Goal: Obtain resource: Download file/media

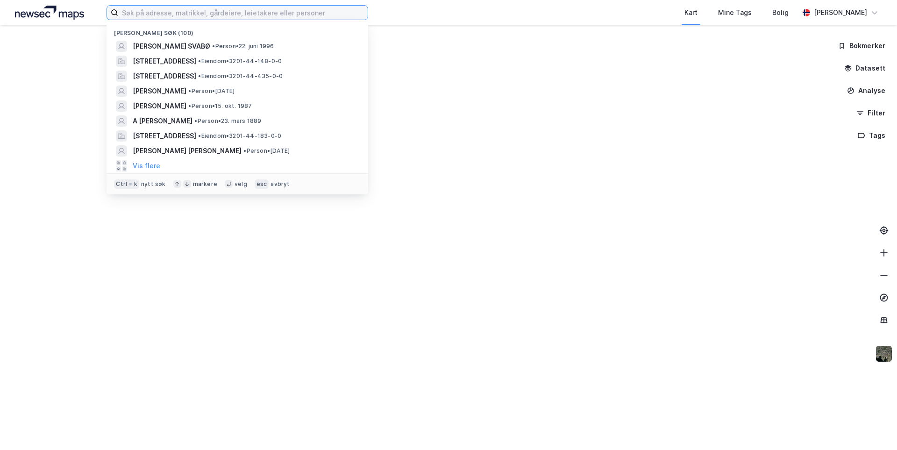
drag, startPoint x: 190, startPoint y: 21, endPoint x: 171, endPoint y: 14, distance: 19.8
click at [171, 14] on input at bounding box center [243, 13] width 250 height 14
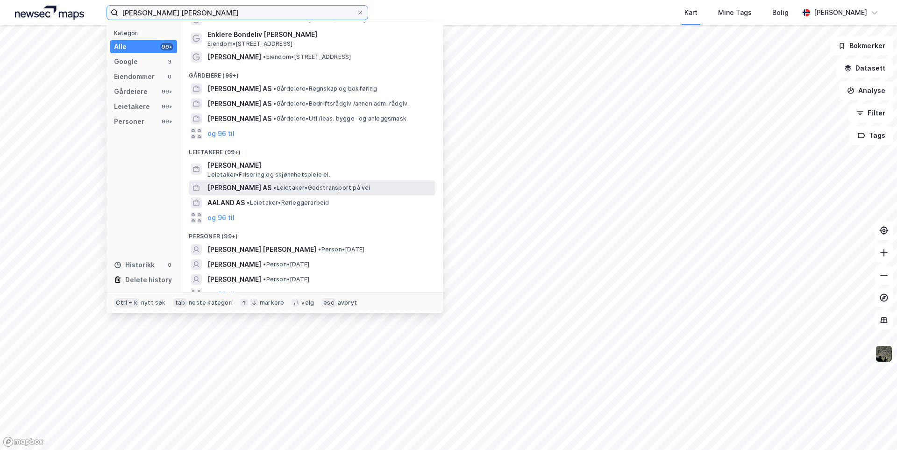
scroll to position [36, 0]
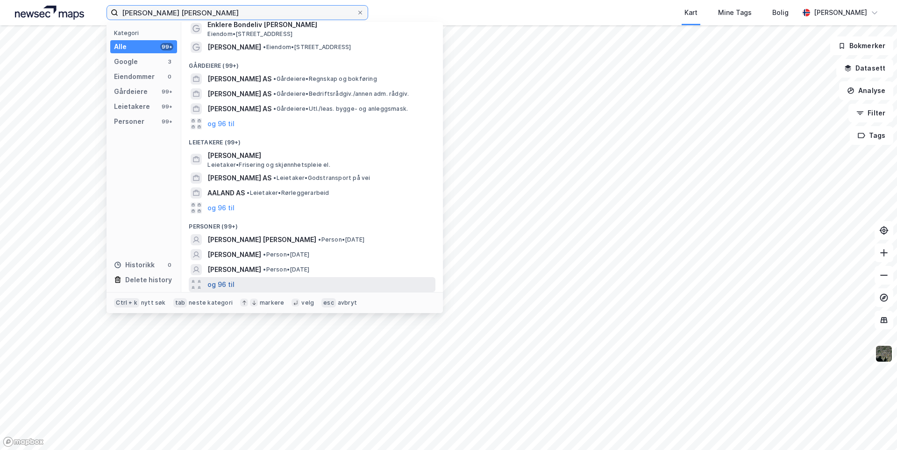
type input "[PERSON_NAME] [PERSON_NAME]"
click at [226, 284] on button "og 96 til" at bounding box center [221, 284] width 27 height 11
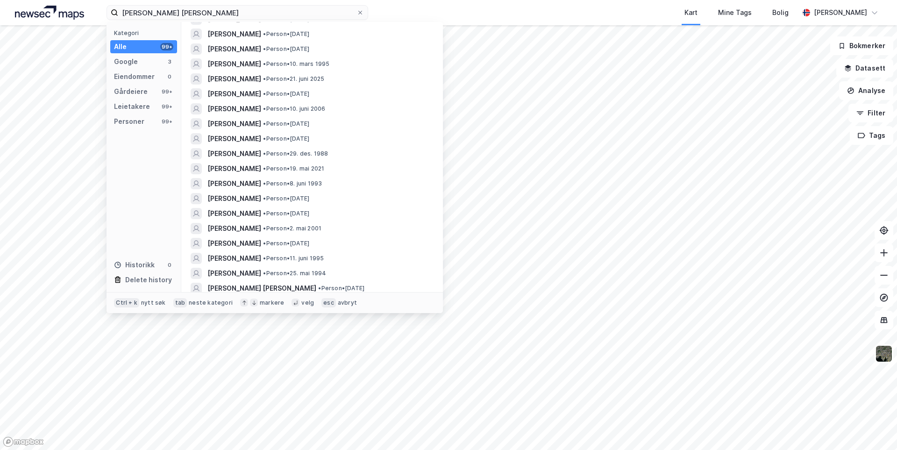
scroll to position [364, 0]
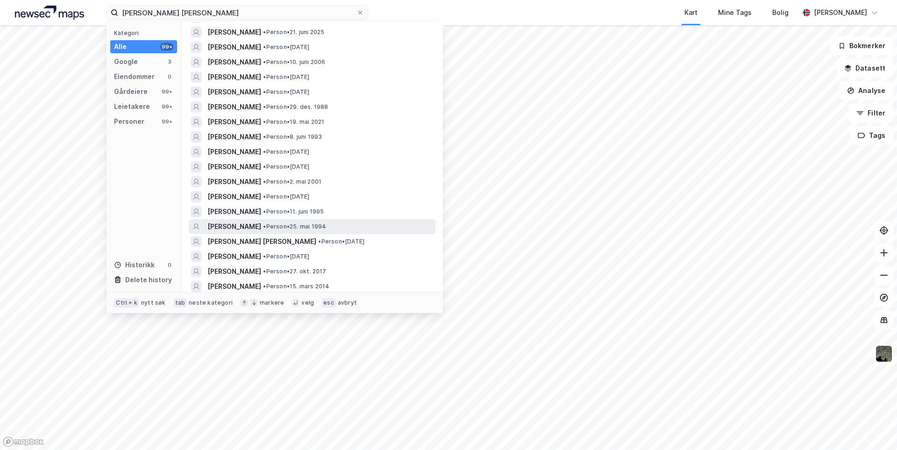
click at [374, 228] on div "[PERSON_NAME] • Person • 25. mai 1994" at bounding box center [321, 226] width 226 height 11
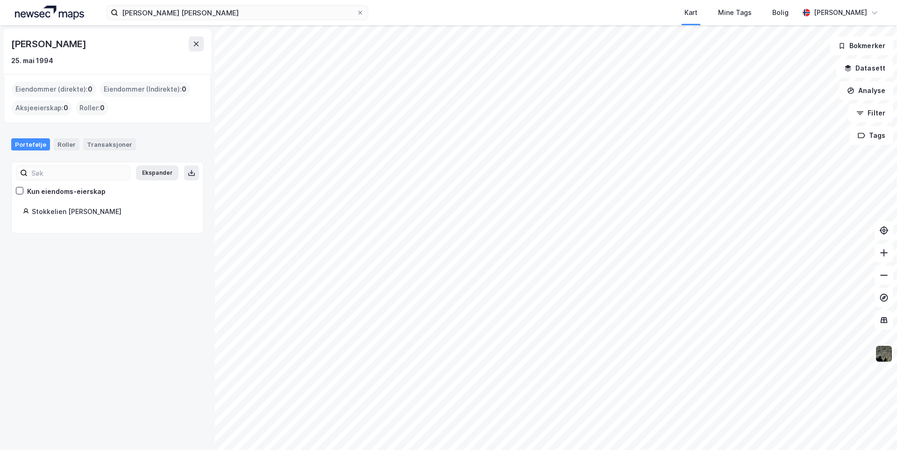
click at [80, 214] on div "Stokkelien [PERSON_NAME]" at bounding box center [112, 211] width 160 height 11
click at [360, 13] on icon at bounding box center [360, 13] width 4 height 4
click at [357, 13] on input "emilie valand sørensen" at bounding box center [237, 13] width 238 height 14
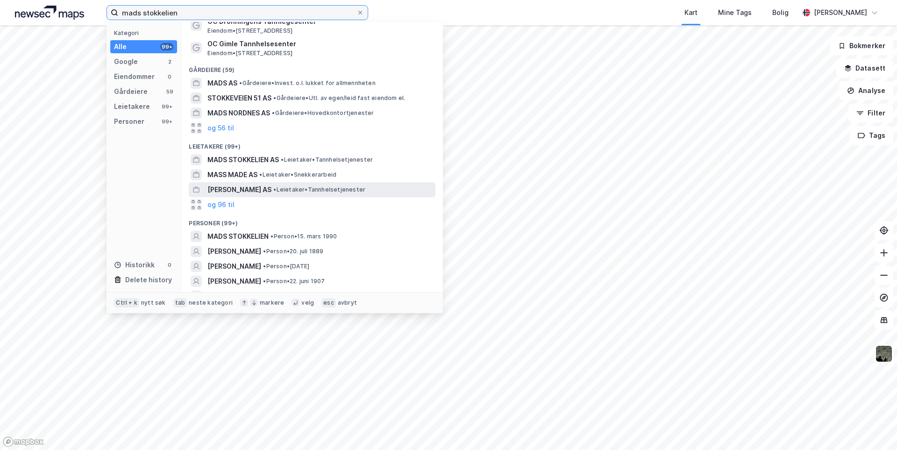
scroll to position [47, 0]
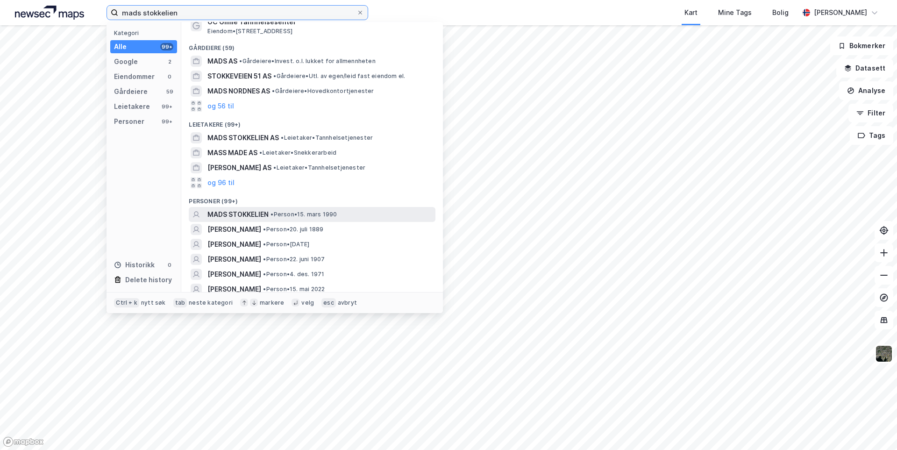
type input "mads stokkelien"
click at [300, 211] on span "• Person • 15. mars 1990" at bounding box center [304, 214] width 66 height 7
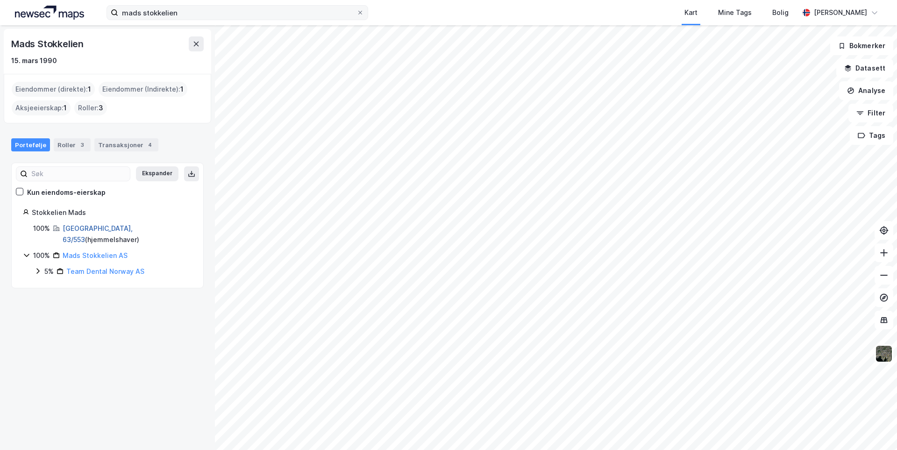
click at [106, 228] on link "Kristiansand, 63/553" at bounding box center [98, 233] width 70 height 19
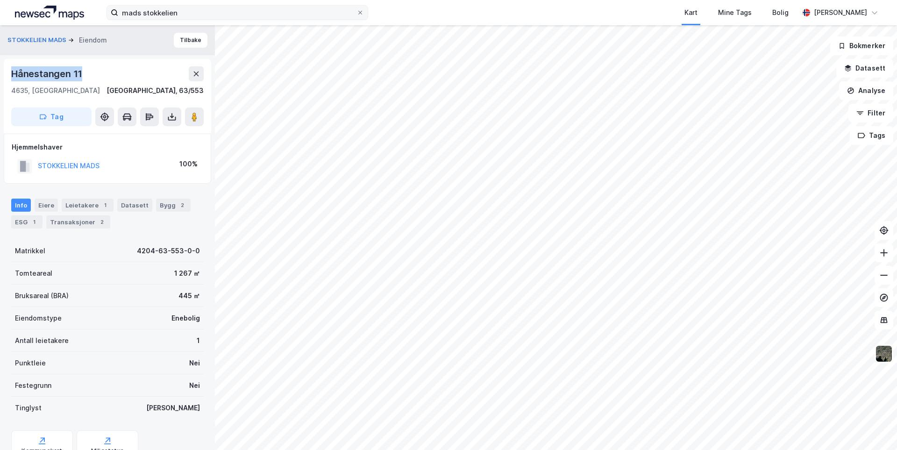
drag, startPoint x: 86, startPoint y: 72, endPoint x: 2, endPoint y: 77, distance: 84.3
click at [1, 77] on div "STOKKELIEN MADS Eiendom Tilbake Hånestangen 11 4635, Kristiansand S, Agder Kris…" at bounding box center [107, 237] width 215 height 425
copy div "Hånestangen 11"
click at [69, 225] on div "Transaksjoner 2" at bounding box center [78, 221] width 64 height 13
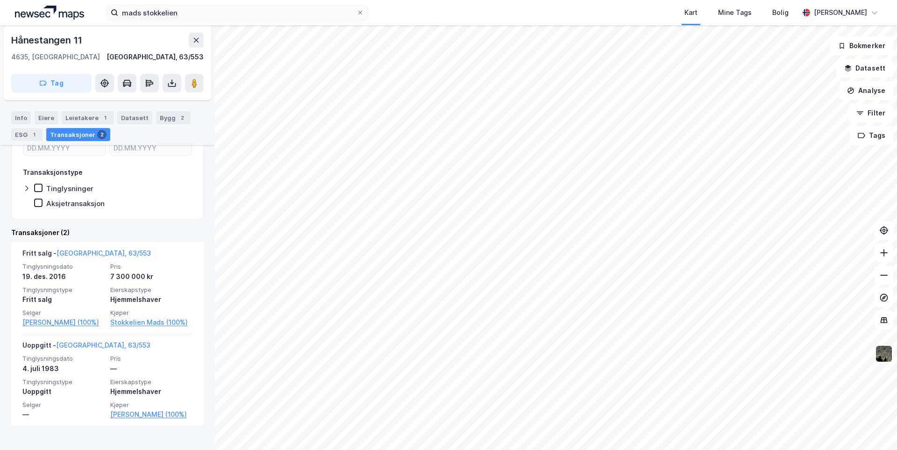
scroll to position [171, 0]
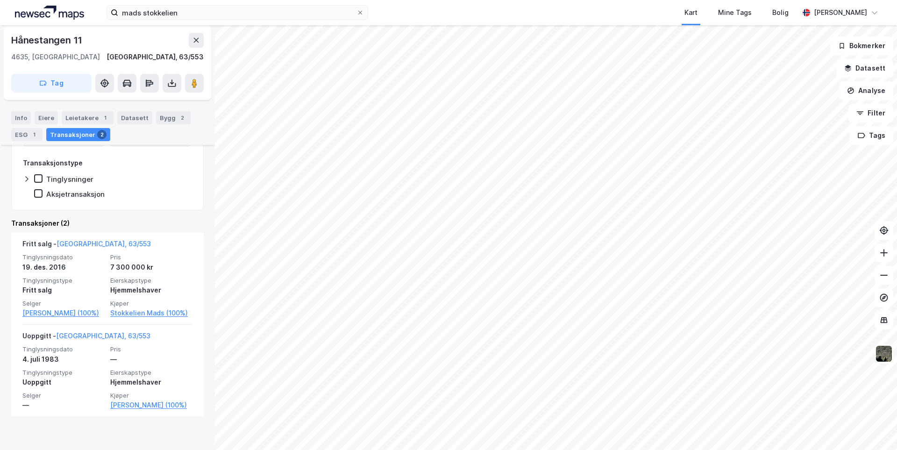
click at [62, 15] on img at bounding box center [49, 13] width 69 height 14
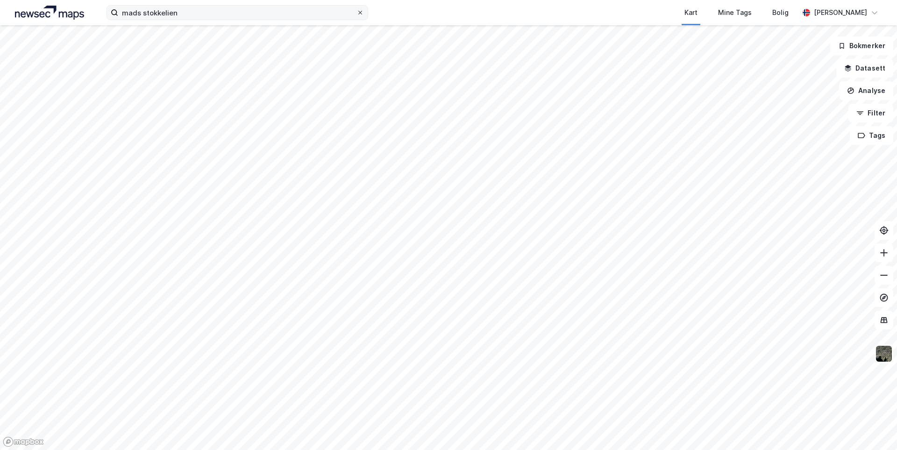
click at [361, 14] on icon at bounding box center [361, 13] width 6 height 6
click at [357, 14] on input "mads stokkelien" at bounding box center [237, 13] width 238 height 14
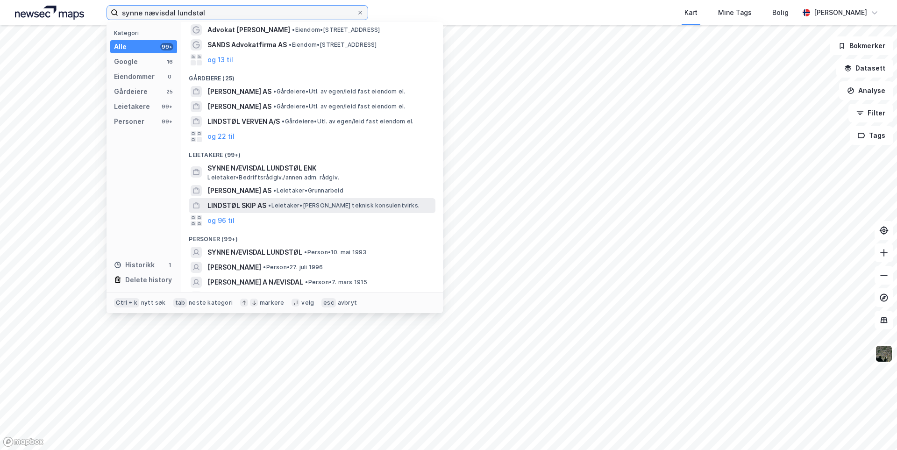
scroll to position [47, 0]
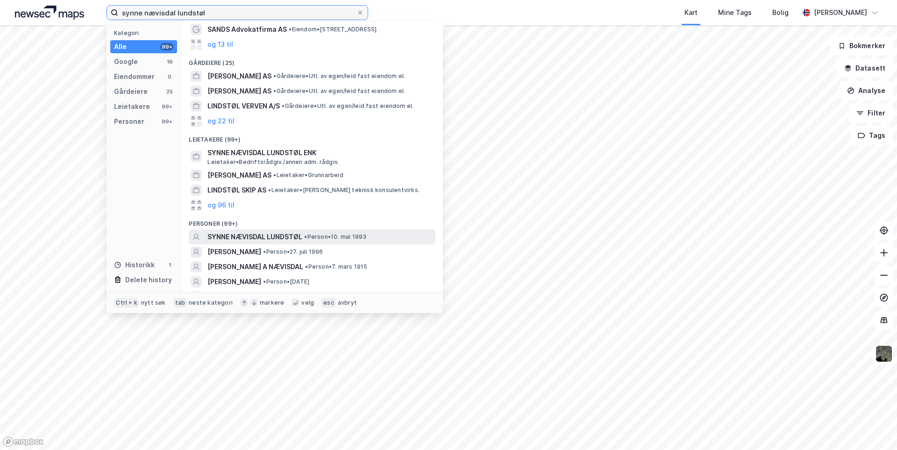
type input "synne nævisdal lundstøl"
click at [316, 239] on span "• Person • 10. mai 1993" at bounding box center [335, 236] width 62 height 7
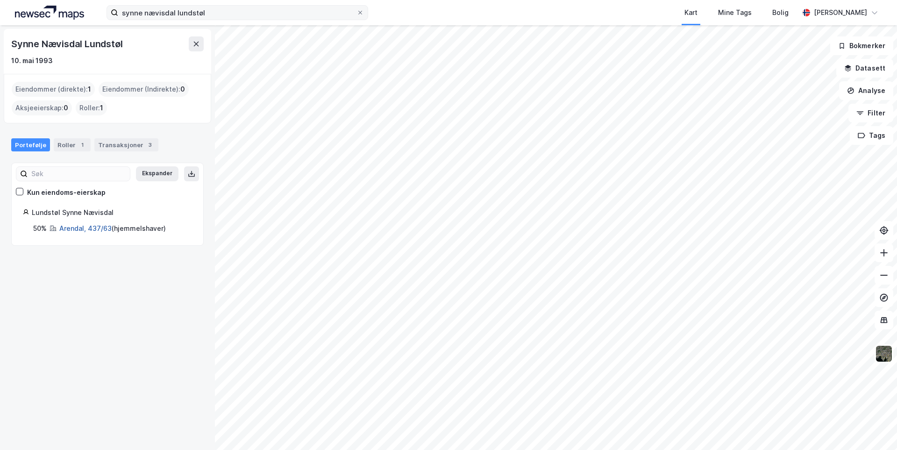
click at [100, 230] on link "Arendal, 437/63" at bounding box center [85, 228] width 52 height 8
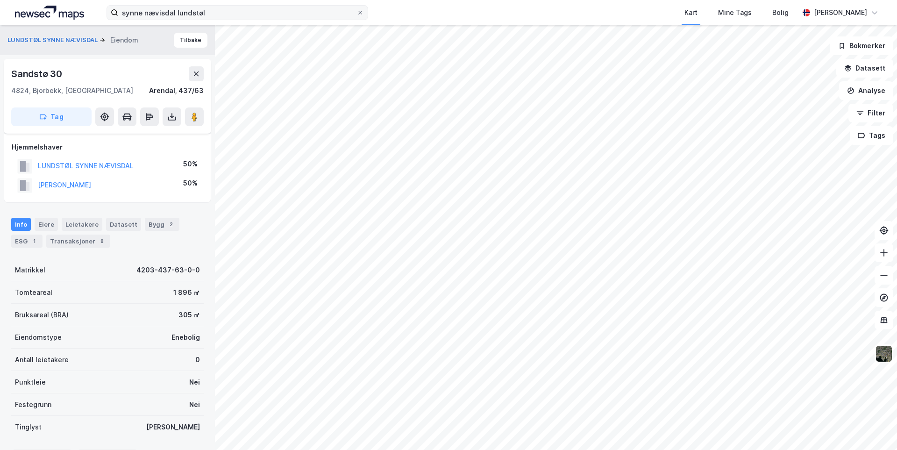
scroll to position [98, 0]
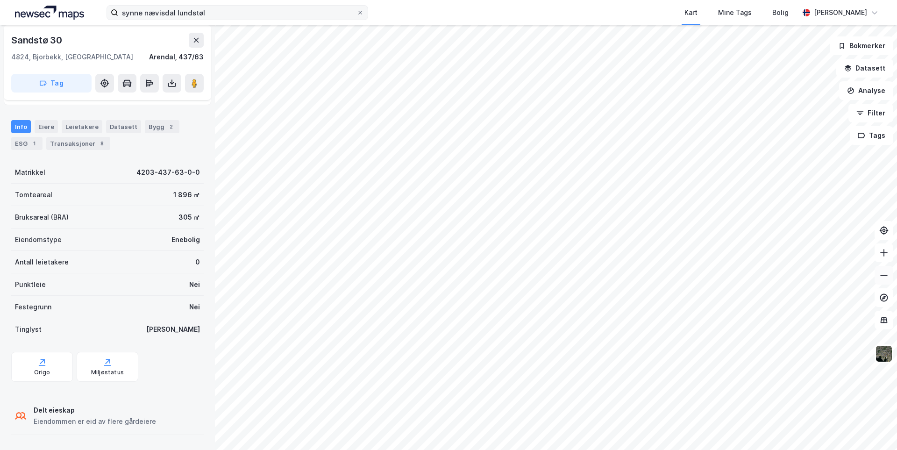
click at [890, 272] on button at bounding box center [884, 275] width 19 height 19
drag, startPoint x: 82, startPoint y: 44, endPoint x: 10, endPoint y: 37, distance: 71.9
click at [10, 37] on div "Sandstø 30 4824, Bjorbekk, Agder Arendal, 437/63 Tag" at bounding box center [108, 62] width 208 height 75
copy div "Sandstø 30"
click at [64, 144] on div "Transaksjoner 8" at bounding box center [78, 143] width 64 height 13
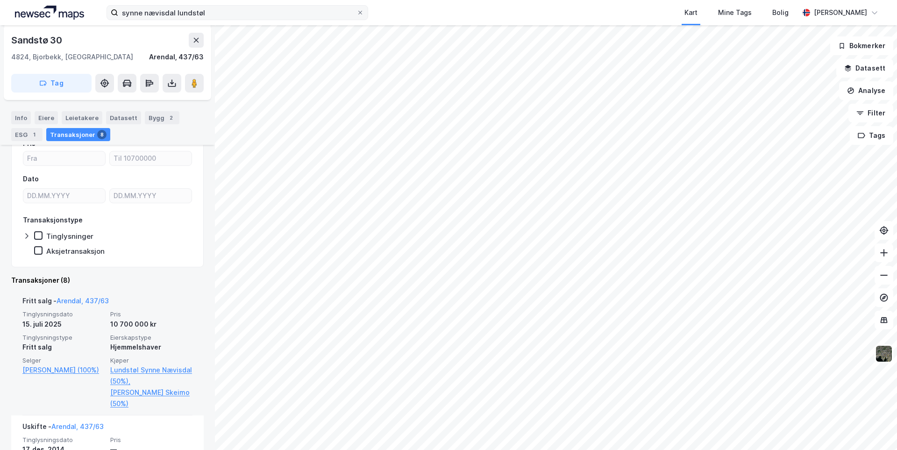
scroll to position [140, 0]
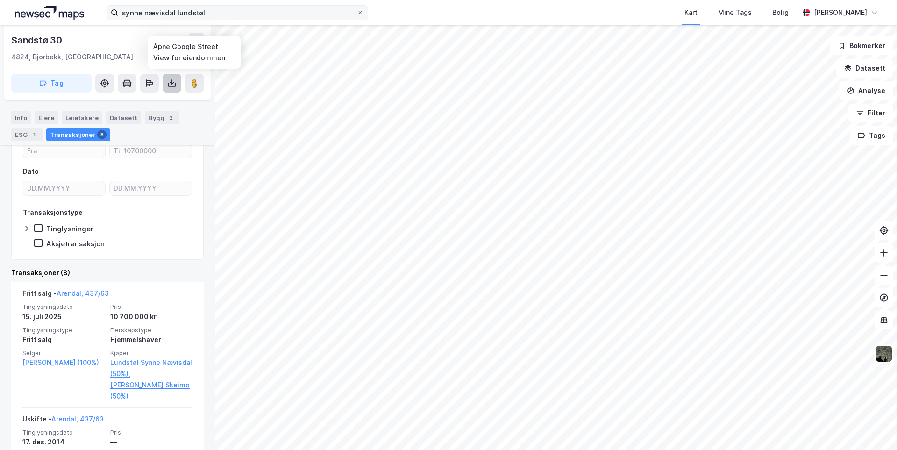
click at [178, 89] on button at bounding box center [172, 83] width 19 height 19
click at [159, 108] on div "Last ned grunnbok" at bounding box center [132, 101] width 100 height 15
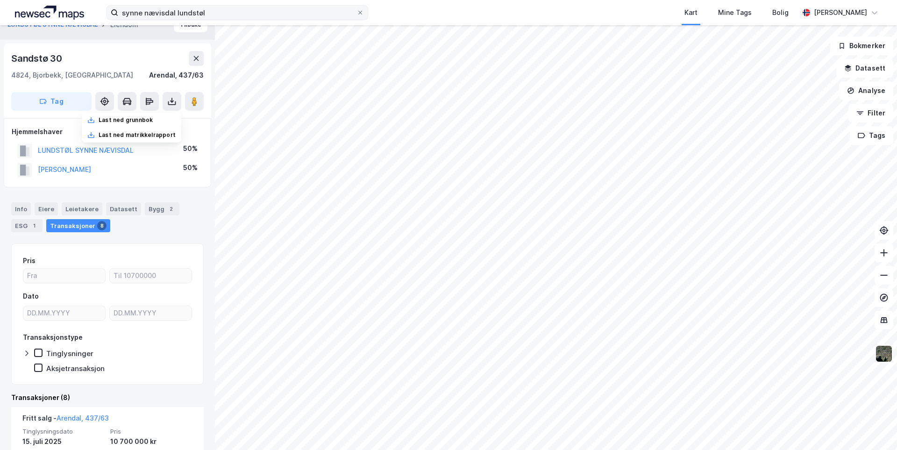
scroll to position [0, 0]
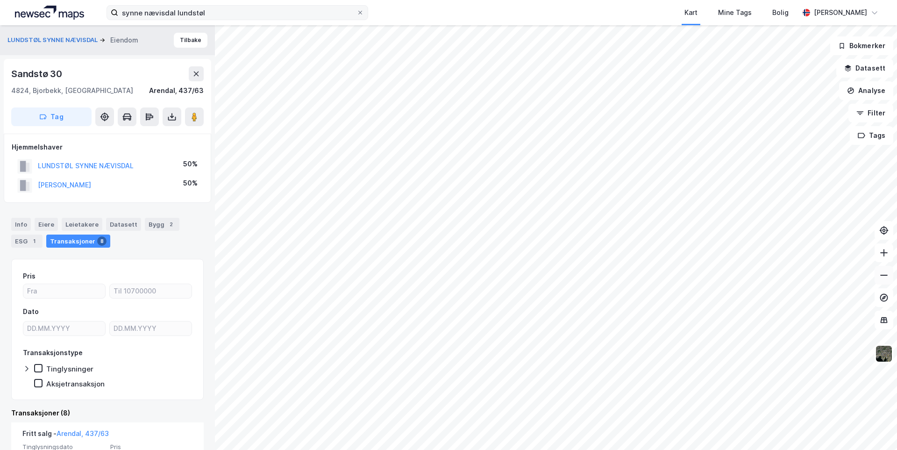
click at [887, 279] on icon at bounding box center [884, 275] width 9 height 9
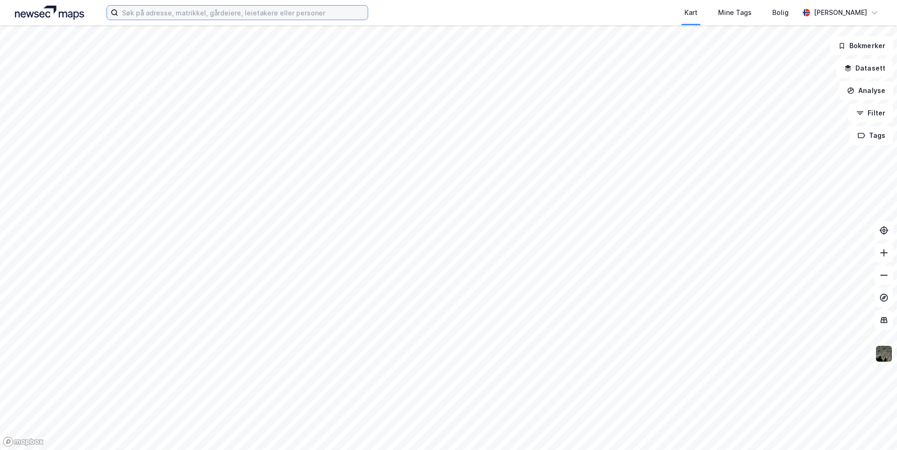
click at [249, 15] on input at bounding box center [243, 13] width 250 height 14
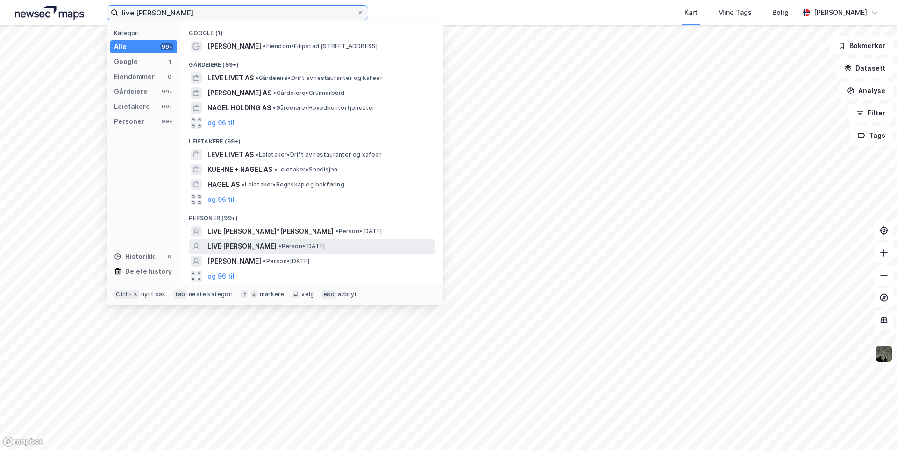
type input "live [PERSON_NAME]"
click at [277, 246] on span "LIVE [PERSON_NAME]" at bounding box center [242, 246] width 69 height 11
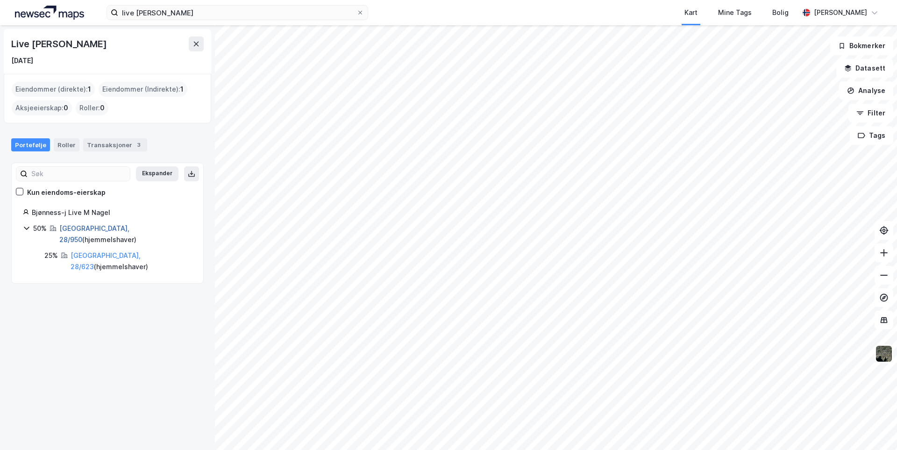
click at [70, 228] on link "[GEOGRAPHIC_DATA], 28/950" at bounding box center [94, 233] width 70 height 19
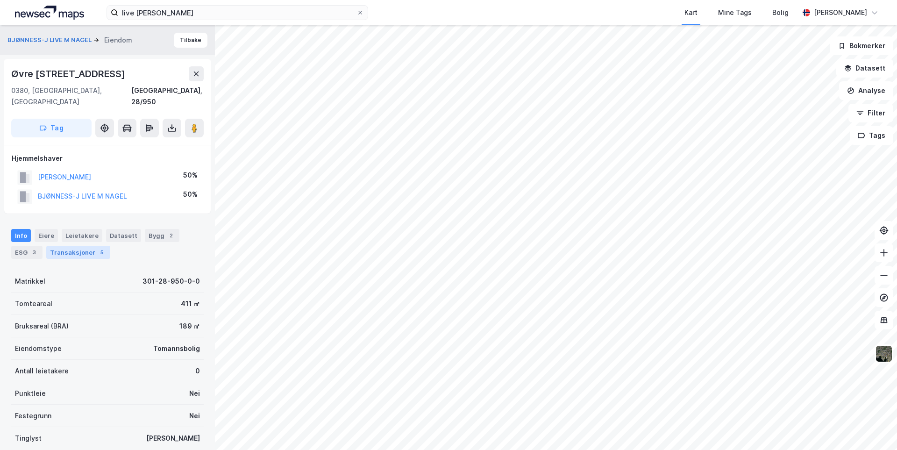
click at [77, 246] on div "Transaksjoner 5" at bounding box center [78, 252] width 64 height 13
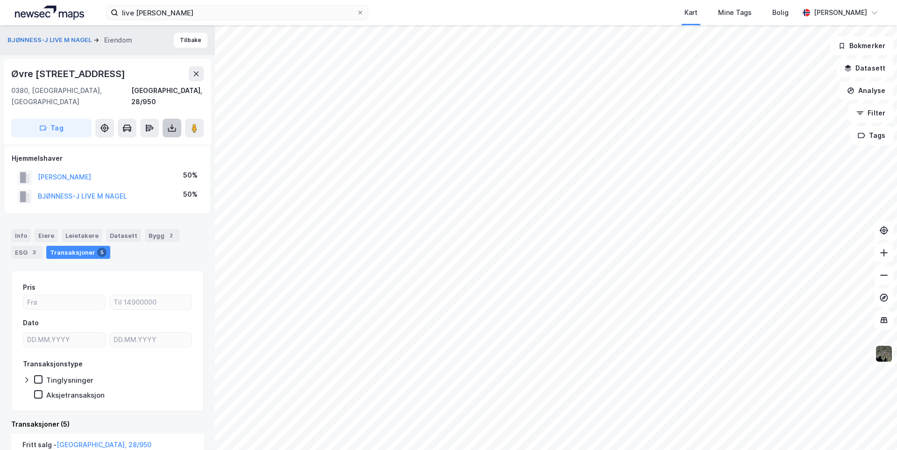
click at [169, 122] on button at bounding box center [172, 128] width 19 height 19
click at [163, 139] on div "Last ned grunnbok" at bounding box center [132, 146] width 100 height 15
